Goal: Check status: Check status

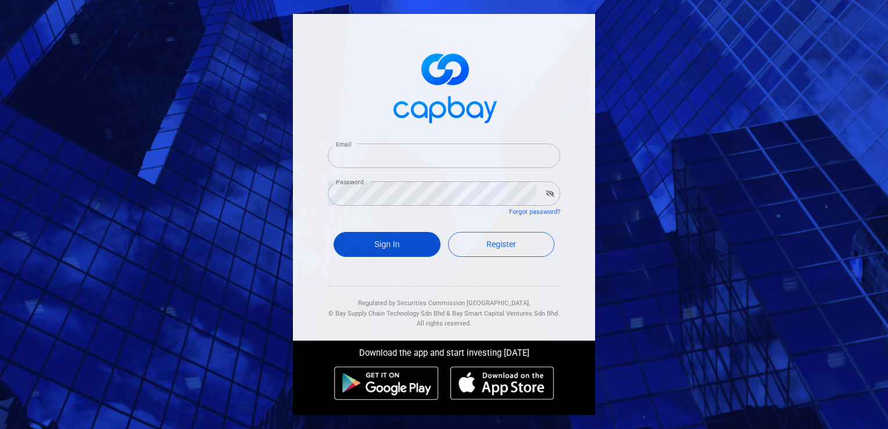
type input "[EMAIL_ADDRESS][DOMAIN_NAME]"
click at [363, 241] on button "Sign In" at bounding box center [386, 244] width 107 height 25
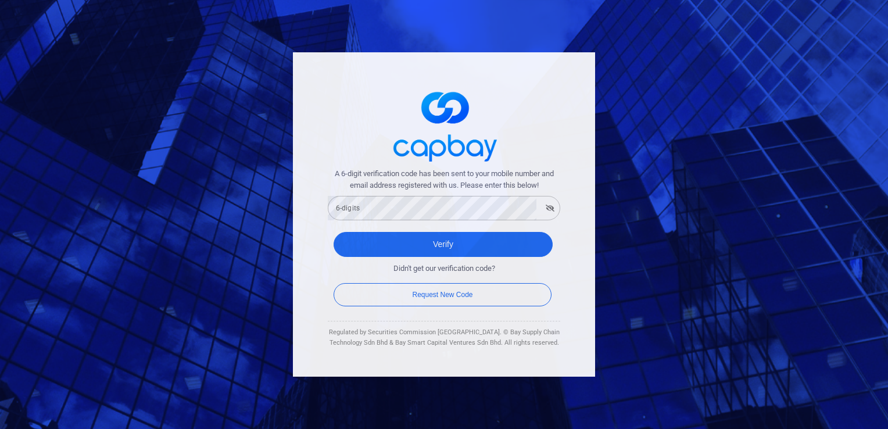
click at [719, 301] on div "A 6-digit verification code has been sent to your mobile number and email addre…" at bounding box center [444, 214] width 888 height 429
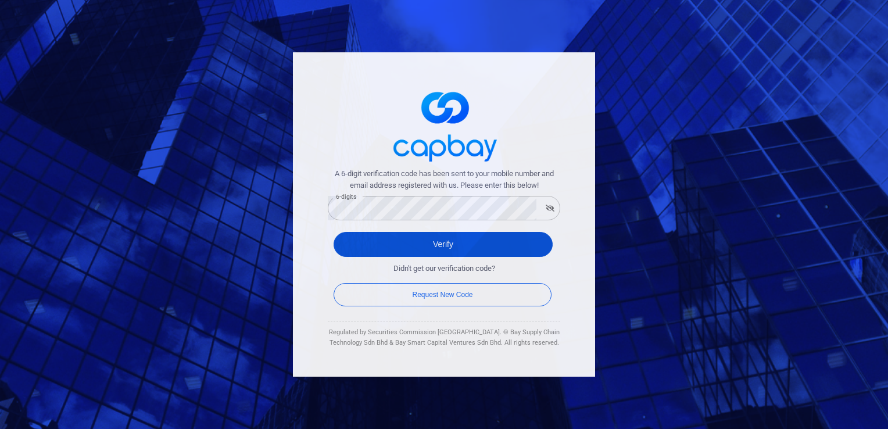
click at [393, 240] on button "Verify" at bounding box center [442, 244] width 219 height 25
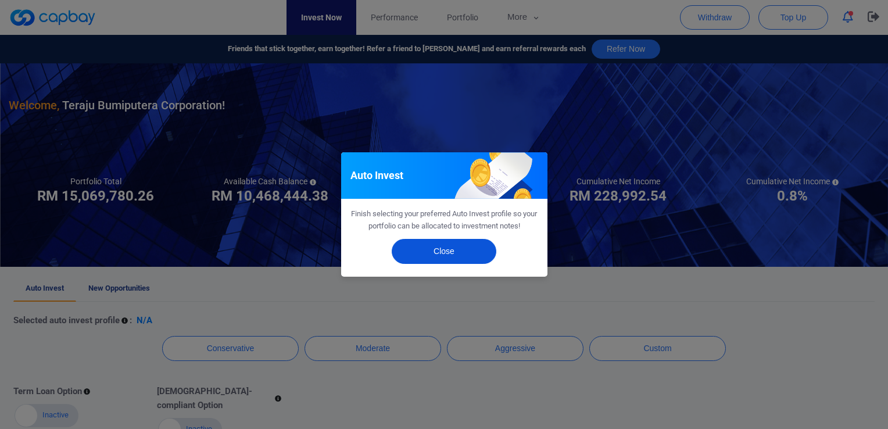
click at [443, 253] on button "Close" at bounding box center [444, 251] width 105 height 25
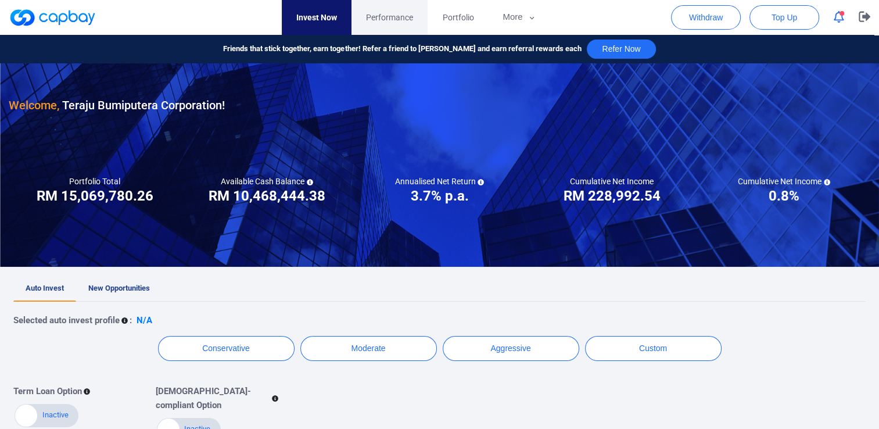
click at [385, 20] on span "Performance" at bounding box center [389, 17] width 47 height 13
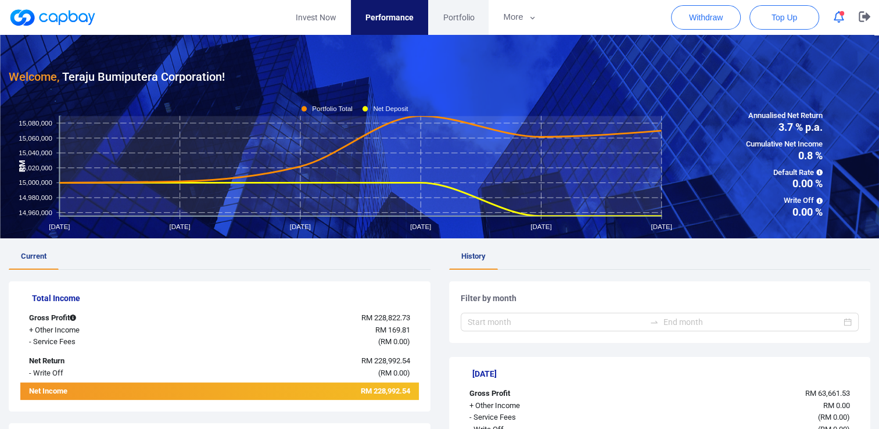
click at [465, 20] on span "Portfolio" at bounding box center [458, 17] width 31 height 13
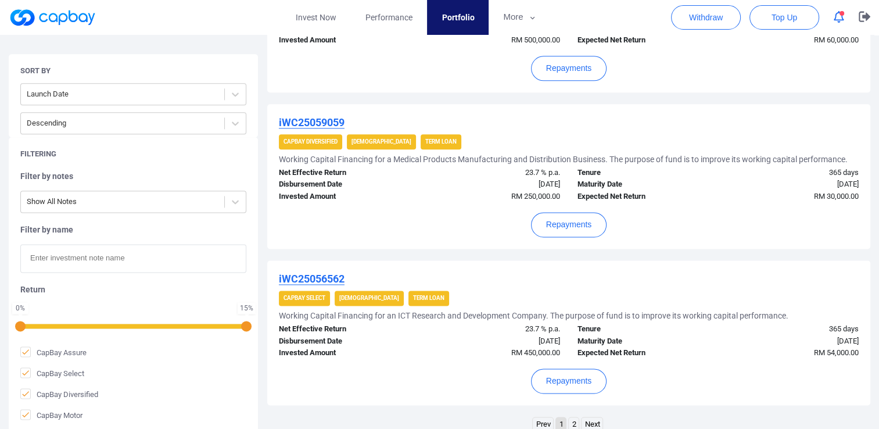
scroll to position [1539, 0]
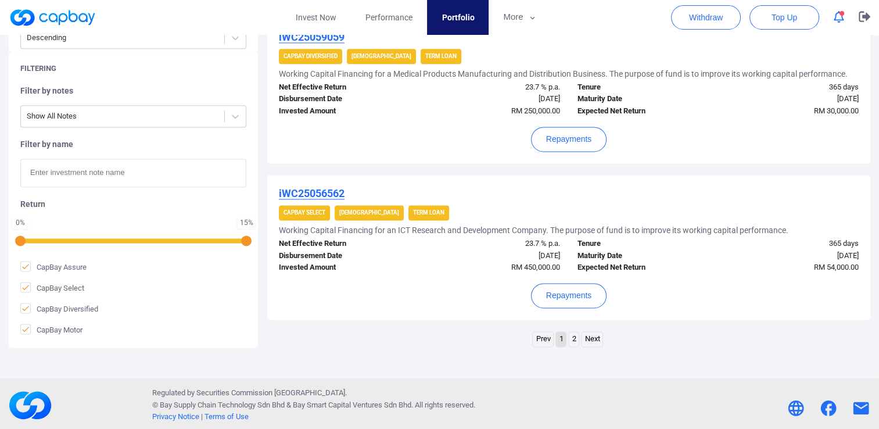
click at [586, 341] on link "Next" at bounding box center [592, 339] width 21 height 15
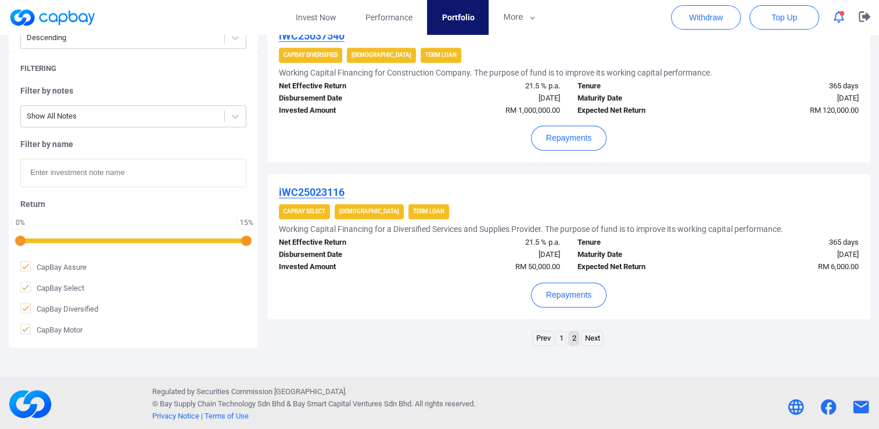
scroll to position [758, 0]
click at [559, 342] on link "1" at bounding box center [561, 339] width 10 height 15
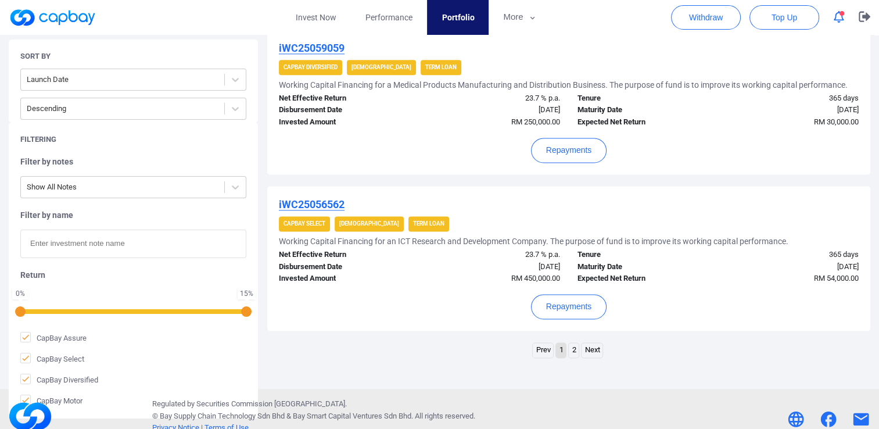
scroll to position [1539, 0]
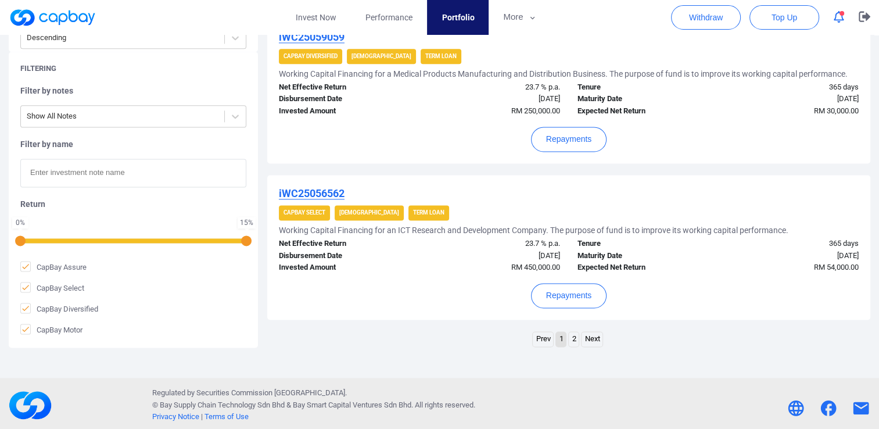
click at [594, 338] on link "Next" at bounding box center [592, 339] width 21 height 15
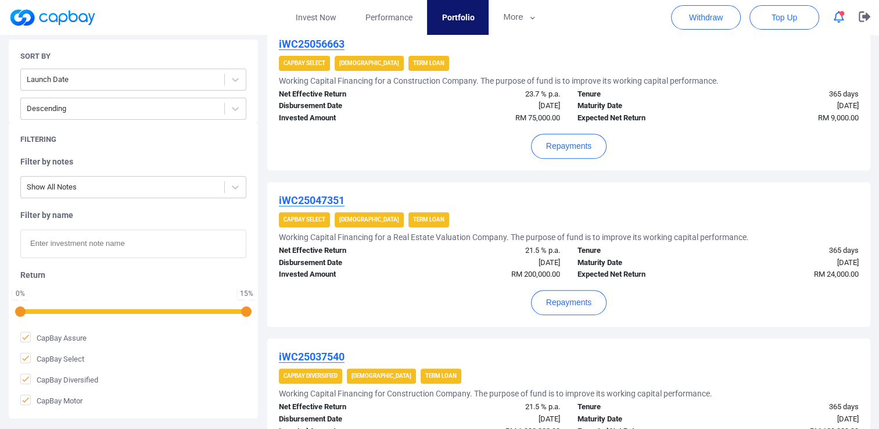
scroll to position [759, 0]
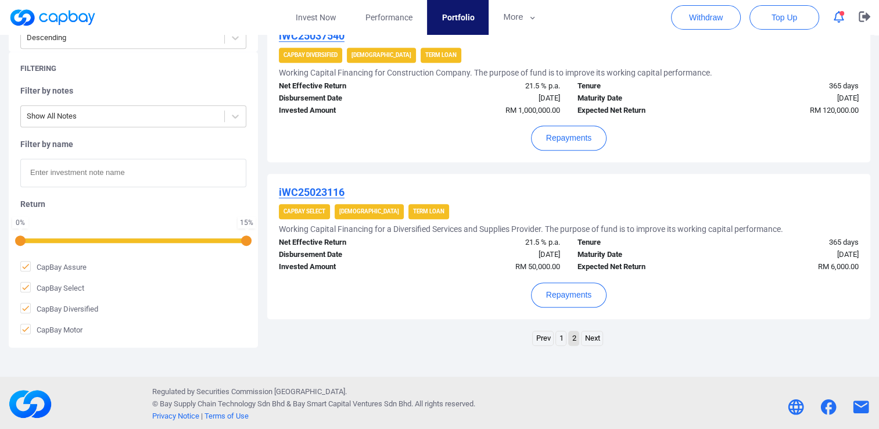
click at [561, 336] on link "1" at bounding box center [561, 338] width 10 height 15
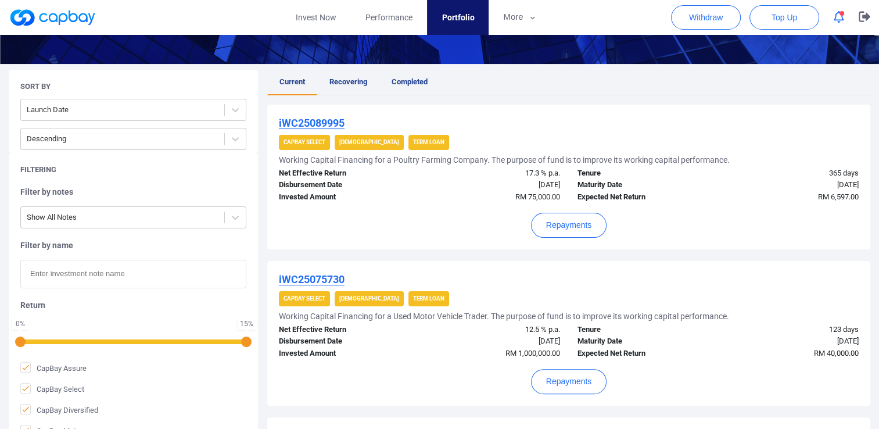
scroll to position [204, 0]
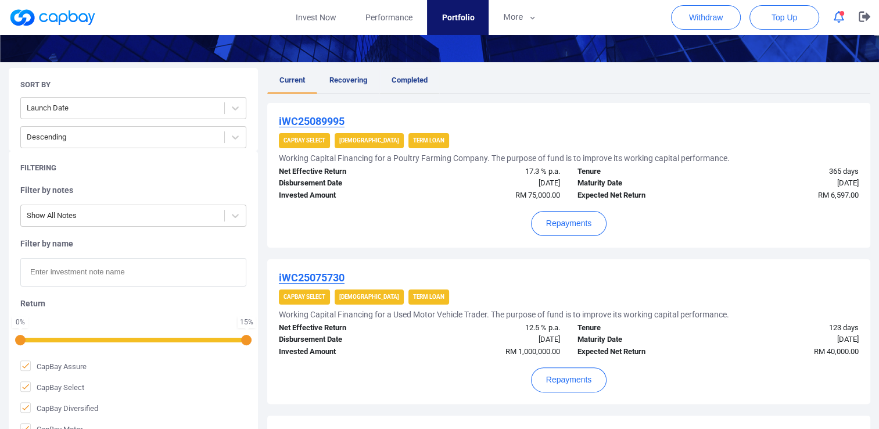
click at [416, 85] on link "Completed" at bounding box center [409, 81] width 60 height 26
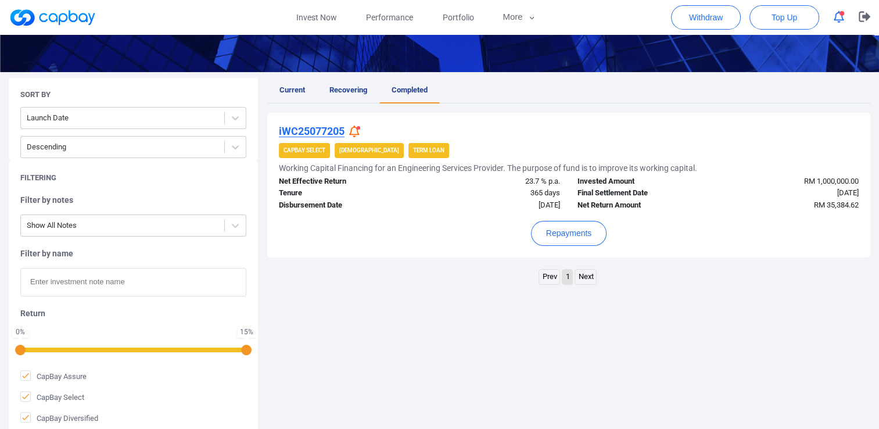
scroll to position [225, 0]
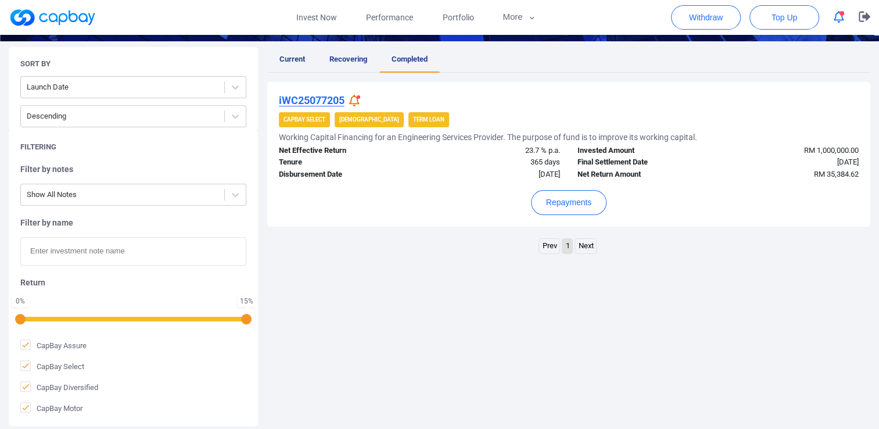
click at [357, 100] on icon at bounding box center [354, 101] width 10 height 12
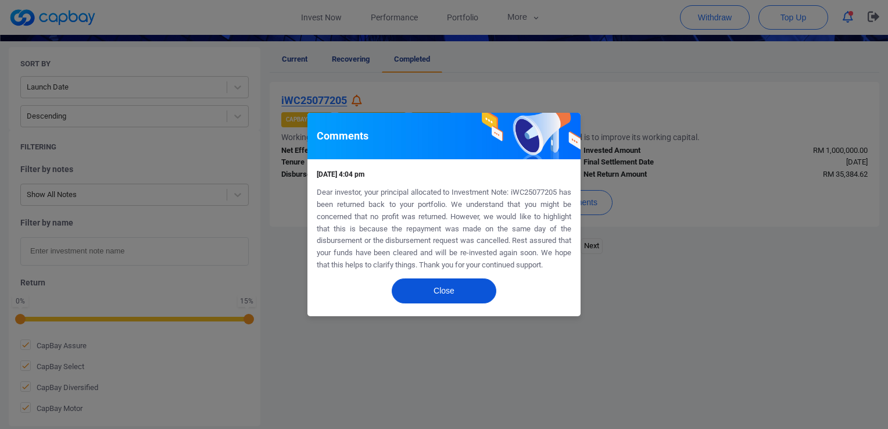
click at [453, 292] on button "Close" at bounding box center [444, 290] width 105 height 25
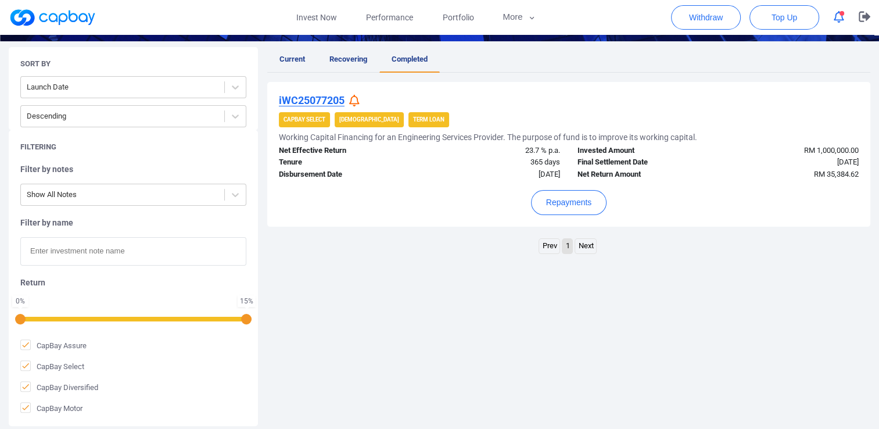
click at [409, 281] on div "Current Recovering Completed iWC25077205 CapBay Select Shariah Term Loan Workin…" at bounding box center [568, 236] width 603 height 379
click at [371, 224] on div "iWC25077205 CapBay Select Shariah Term Loan Working Capital Financing for an En…" at bounding box center [568, 154] width 603 height 145
click at [347, 62] on span "Recovering" at bounding box center [348, 59] width 38 height 9
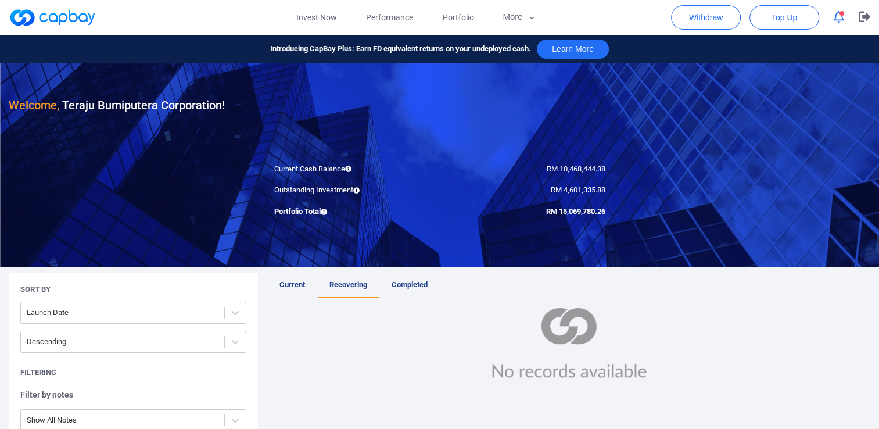
click at [296, 286] on span "Current" at bounding box center [292, 284] width 26 height 9
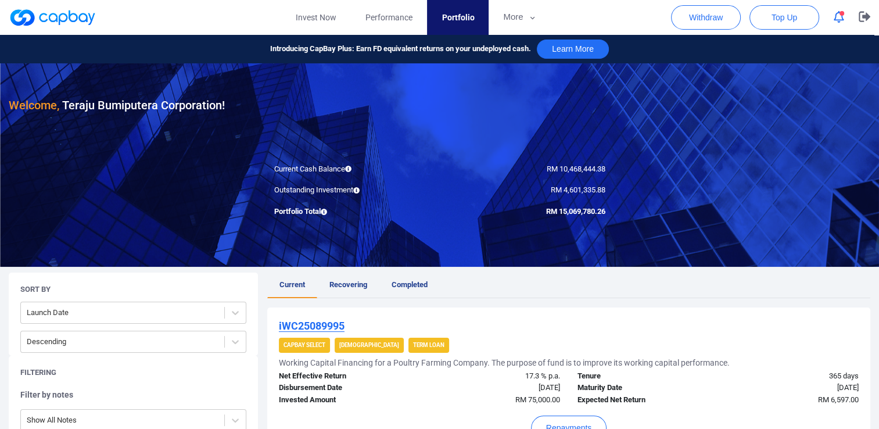
click at [841, 16] on icon "button" at bounding box center [839, 17] width 10 height 12
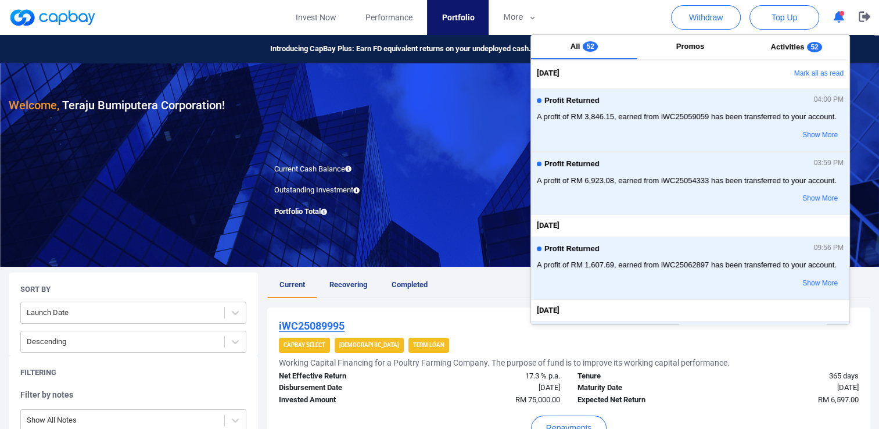
click at [841, 16] on icon "button" at bounding box center [839, 17] width 10 height 12
